Goal: Transaction & Acquisition: Book appointment/travel/reservation

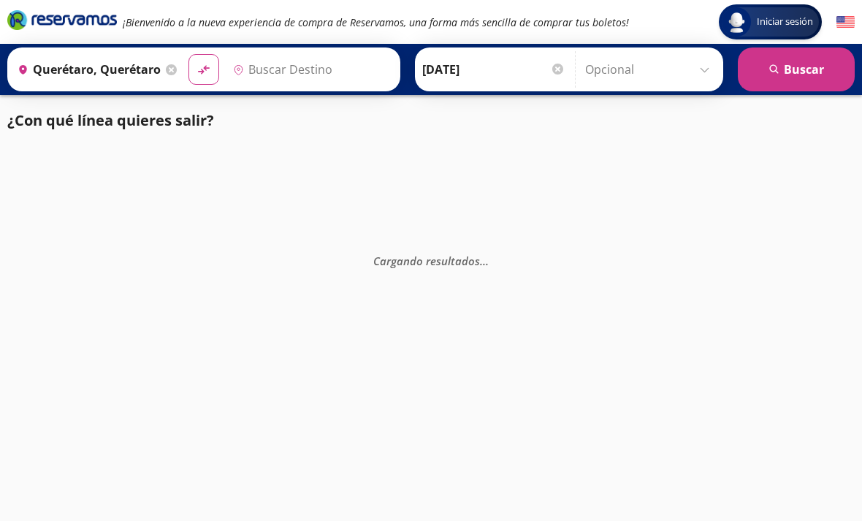
type input "[GEOGRAPHIC_DATA], [GEOGRAPHIC_DATA]"
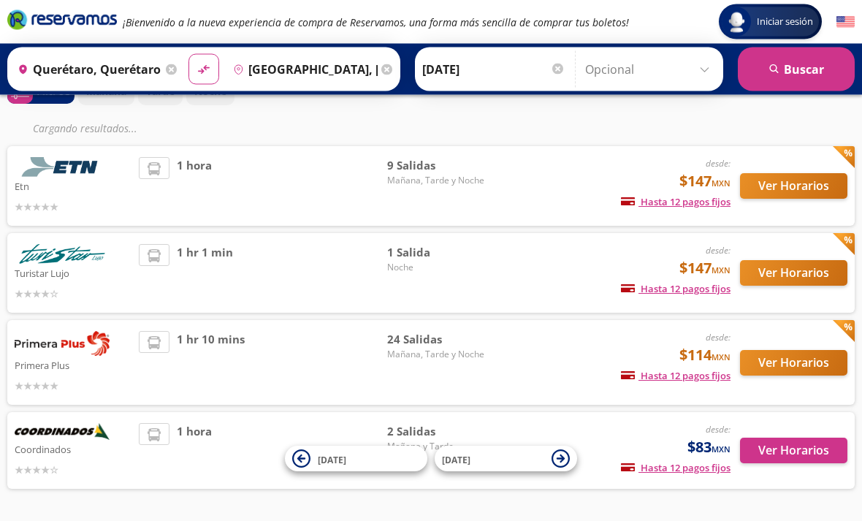
scroll to position [89, 0]
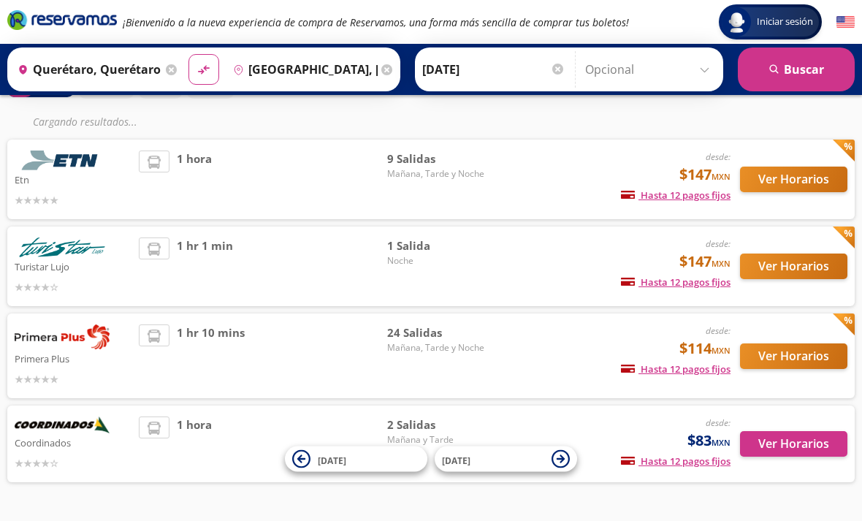
click at [812, 356] on button "Ver Horarios" at bounding box center [793, 356] width 107 height 26
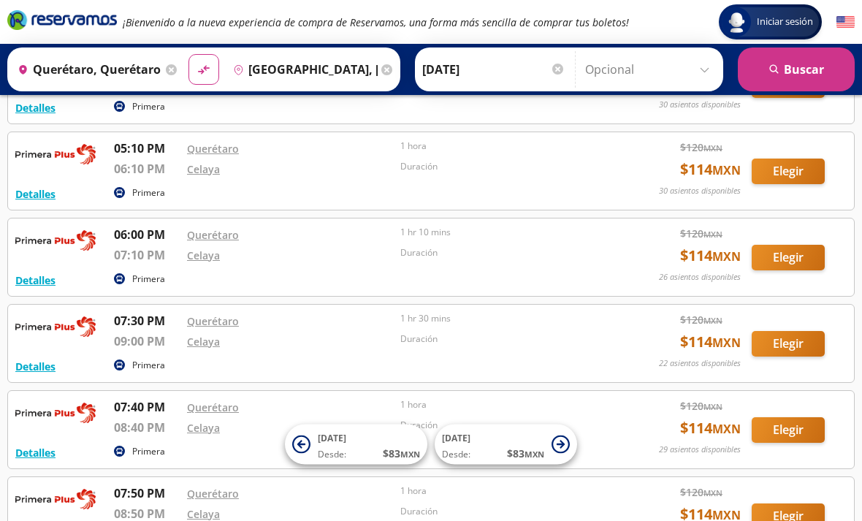
scroll to position [904, 0]
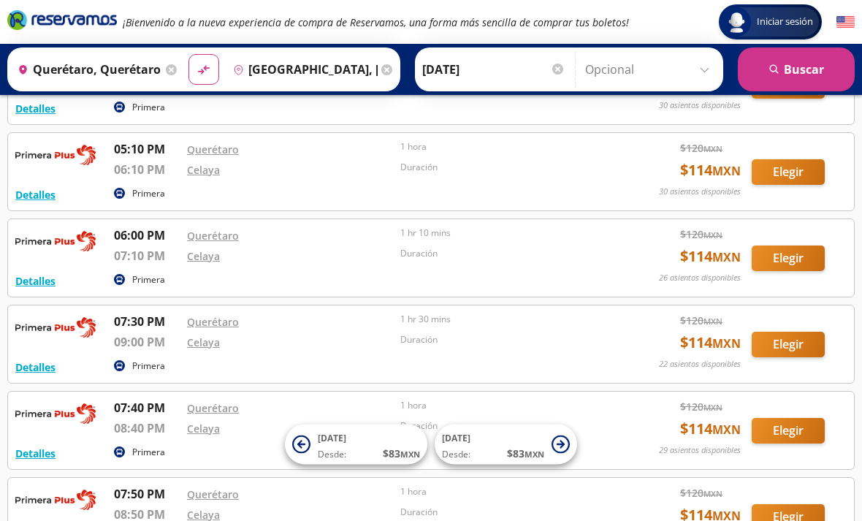
click at [800, 345] on button "Elegir" at bounding box center [788, 345] width 73 height 26
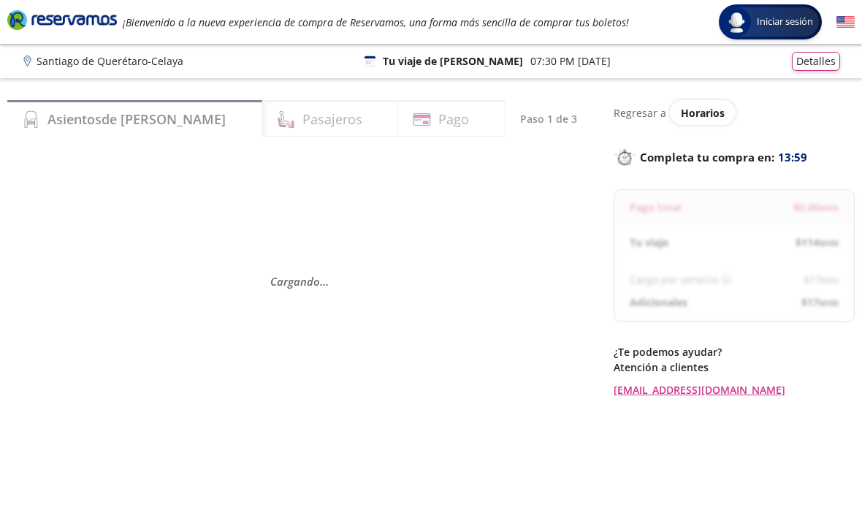
click at [761, 408] on div "Regresar a Horarios Completa tu compra en : 13:59 Pago total $ 0.00 MXN Tu viaj…" at bounding box center [734, 321] width 241 height 443
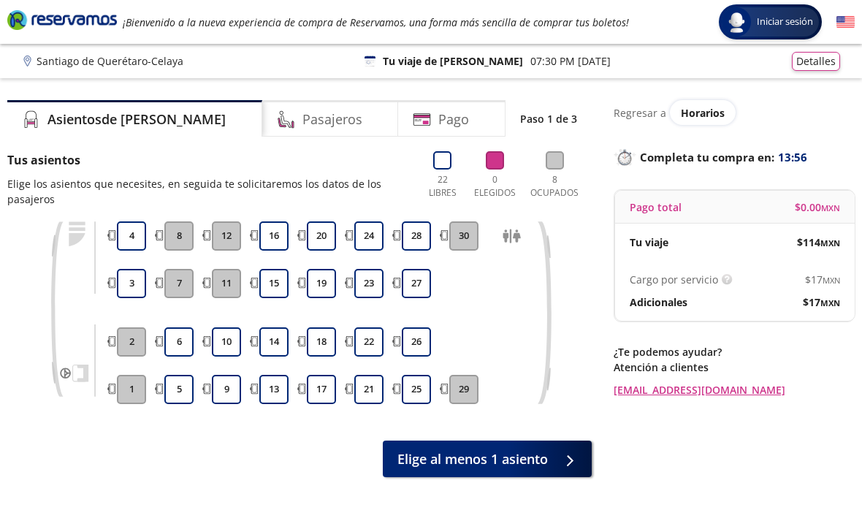
click at [463, 164] on div "22 Libres 0 Elegidos 8 Ocupados" at bounding box center [508, 179] width 168 height 56
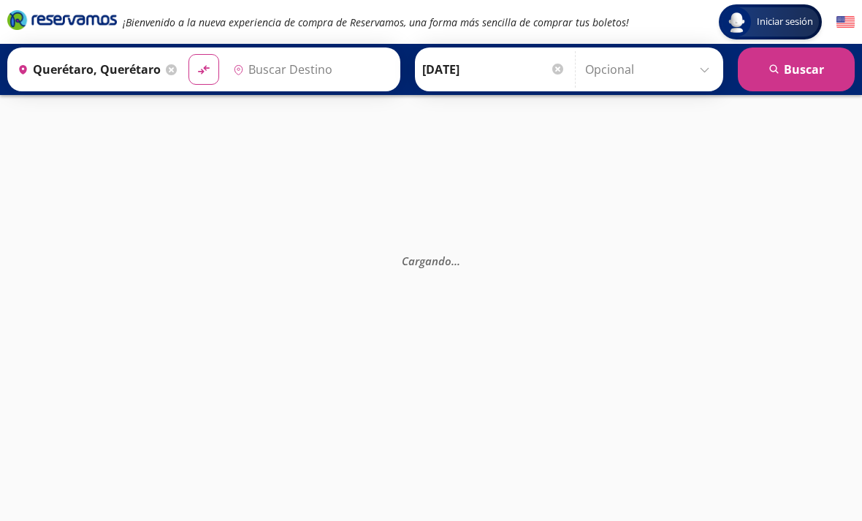
type input "[GEOGRAPHIC_DATA], [GEOGRAPHIC_DATA]"
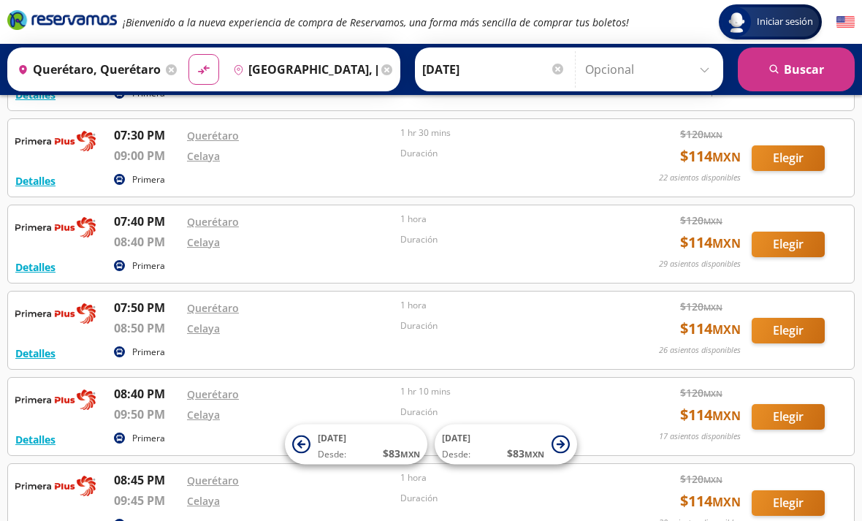
scroll to position [1088, 0]
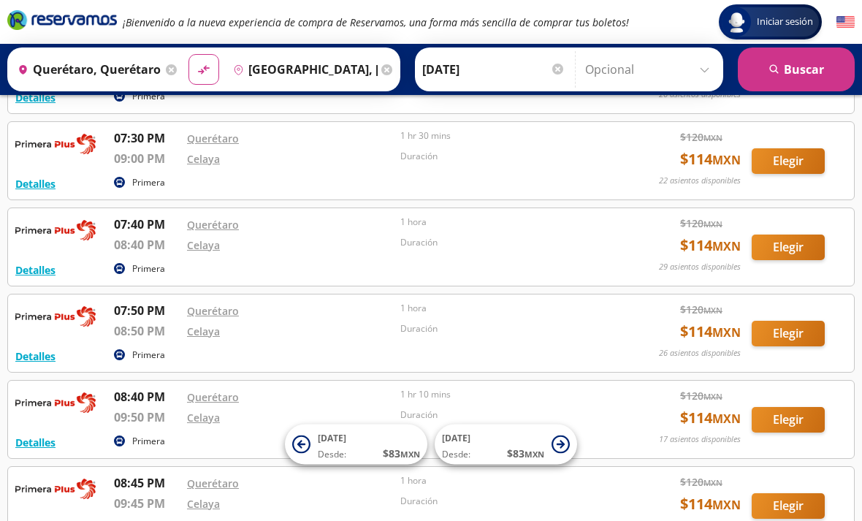
click at [800, 255] on button "Elegir" at bounding box center [788, 247] width 73 height 26
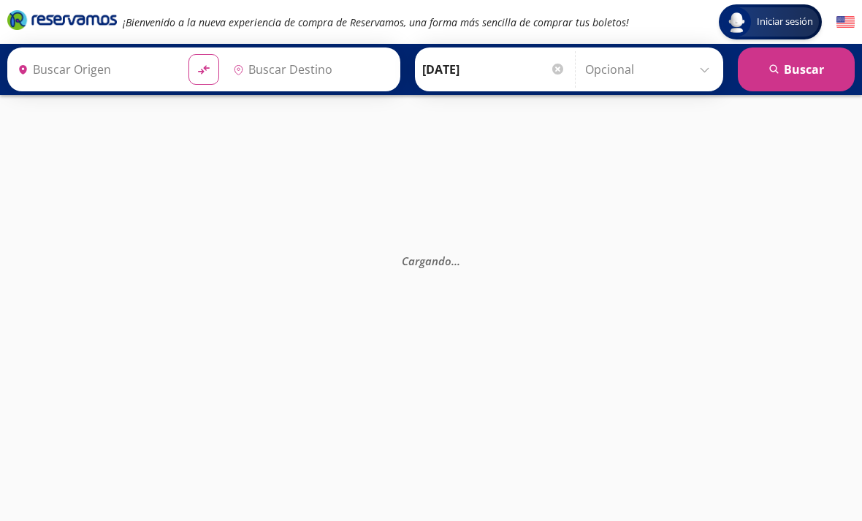
type input "Querétaro, Querétaro"
type input "[GEOGRAPHIC_DATA], [GEOGRAPHIC_DATA]"
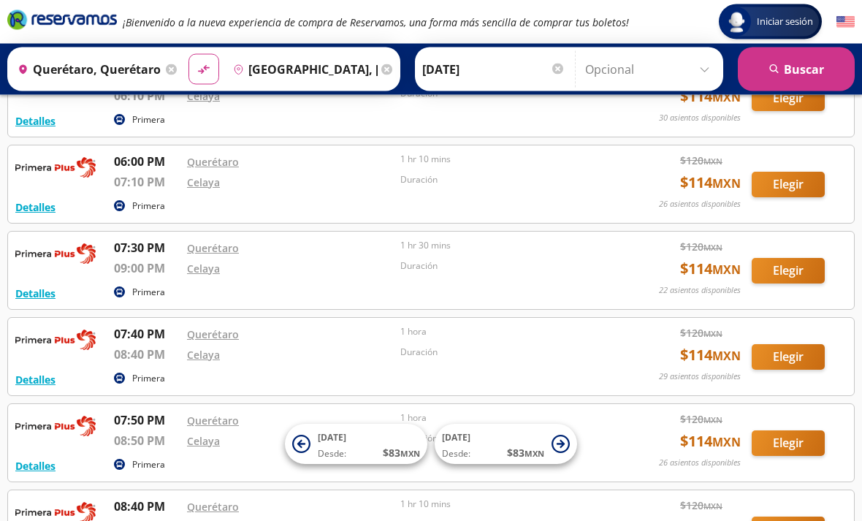
scroll to position [978, 0]
click at [34, 286] on button "Detalles" at bounding box center [35, 293] width 40 height 15
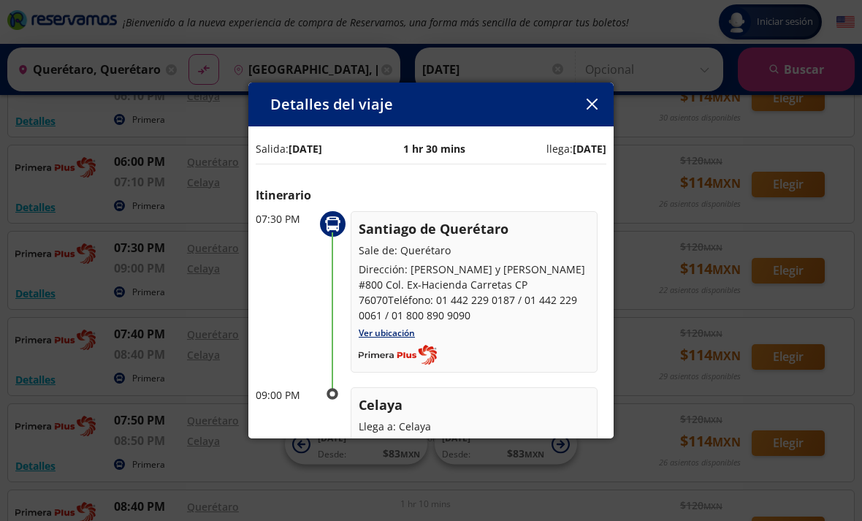
scroll to position [0, 0]
click at [592, 110] on icon "button" at bounding box center [591, 104] width 11 height 11
